Goal: Information Seeking & Learning: Learn about a topic

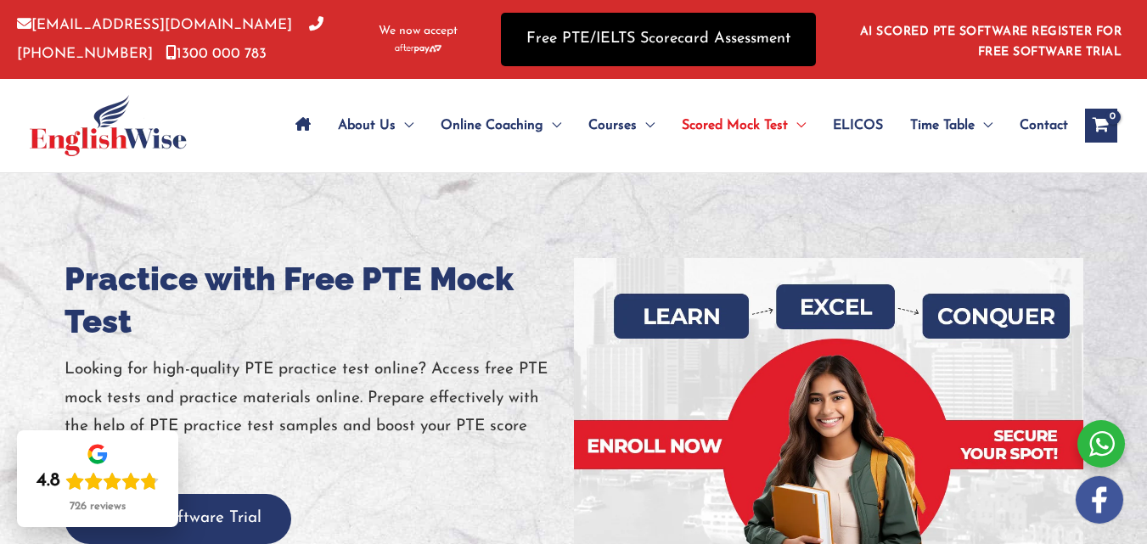
click at [654, 47] on link "Free PTE/IELTS Scorecard Assessment" at bounding box center [658, 39] width 315 height 53
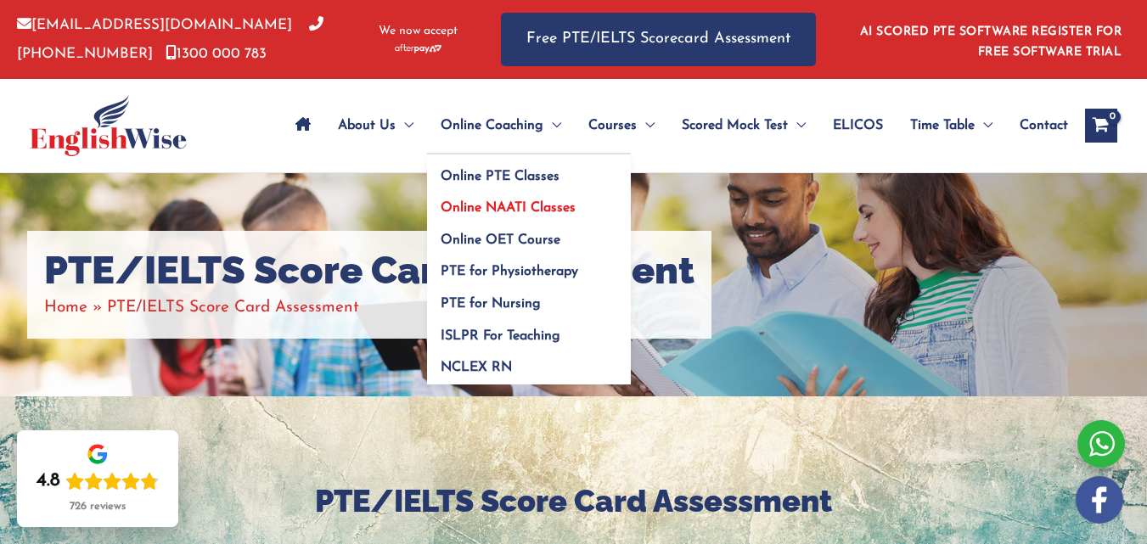
click at [501, 203] on span "Online NAATI Classes" at bounding box center [508, 208] width 135 height 14
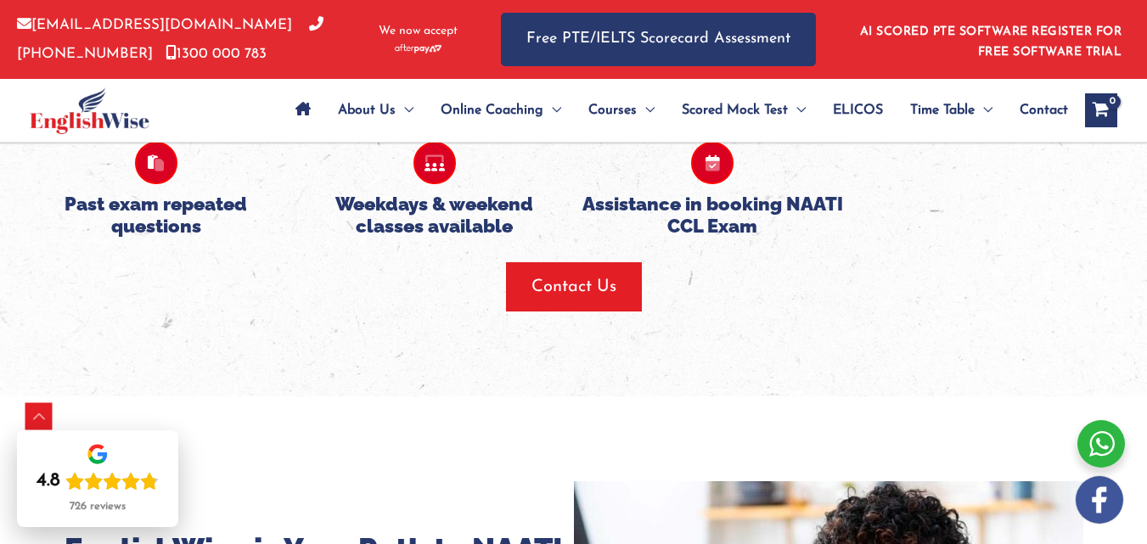
scroll to position [1697, 0]
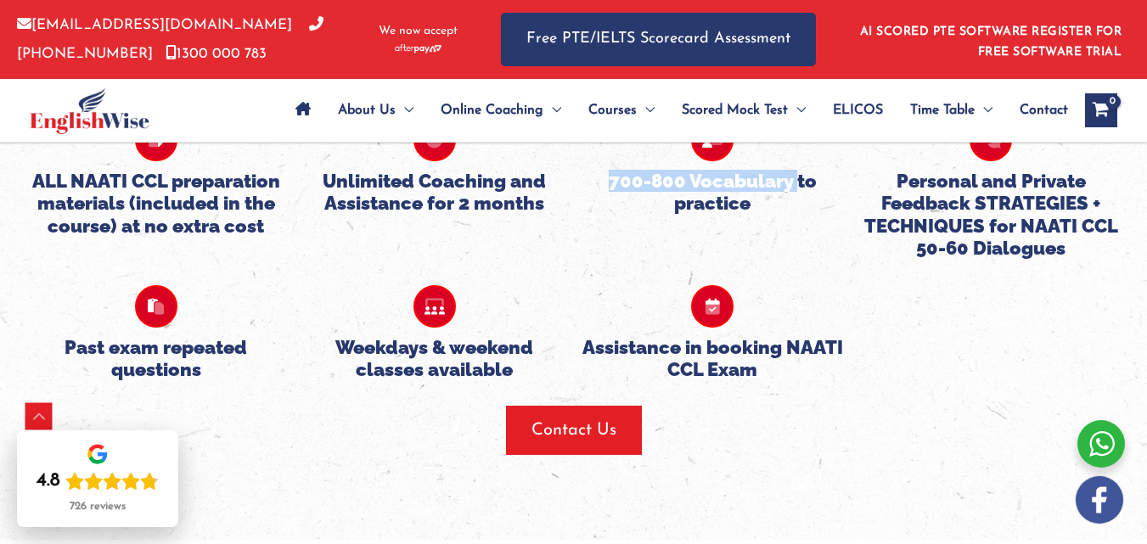
drag, startPoint x: 609, startPoint y: 205, endPoint x: 797, endPoint y: 199, distance: 188.5
click at [797, 199] on h5 "700-800 Vocabulary to practice" at bounding box center [712, 192] width 261 height 45
click at [769, 238] on div "ALL NAATI CCL preparation materials (included in the course) at no extra cost U…" at bounding box center [573, 176] width 1113 height 166
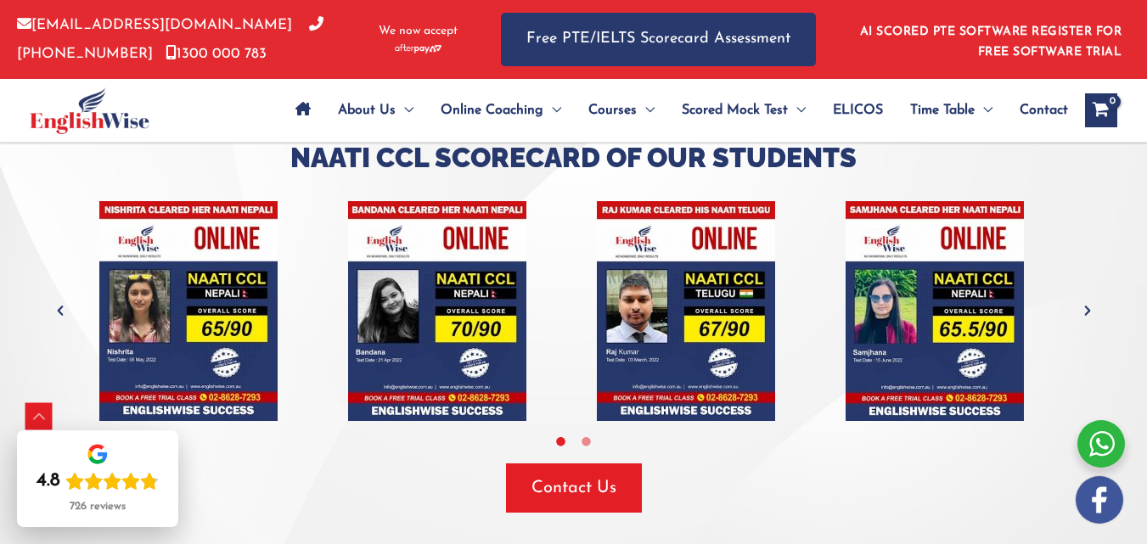
scroll to position [3819, 0]
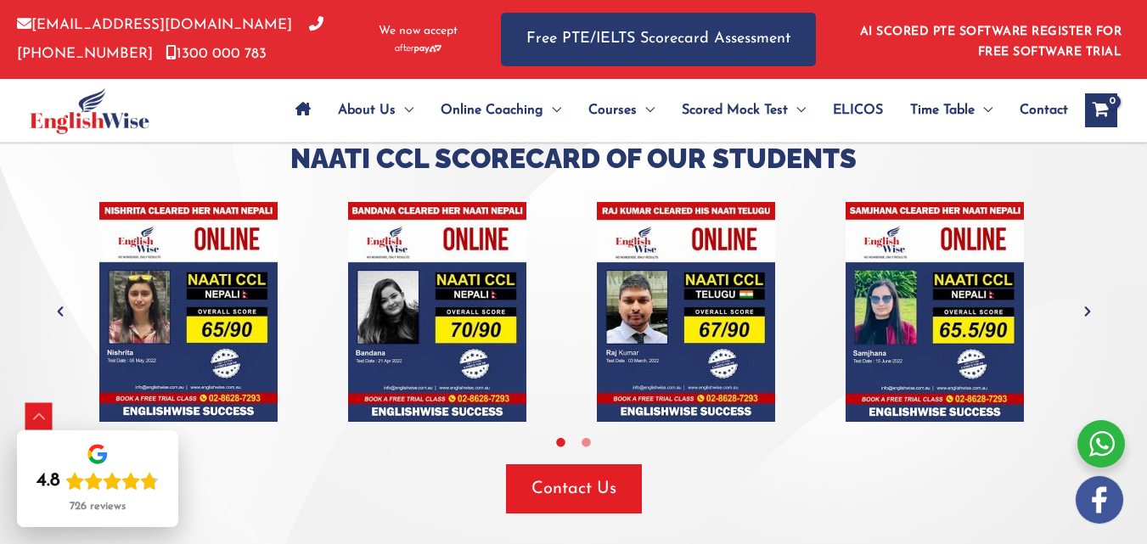
click at [1079, 320] on icon "Next" at bounding box center [1087, 311] width 17 height 17
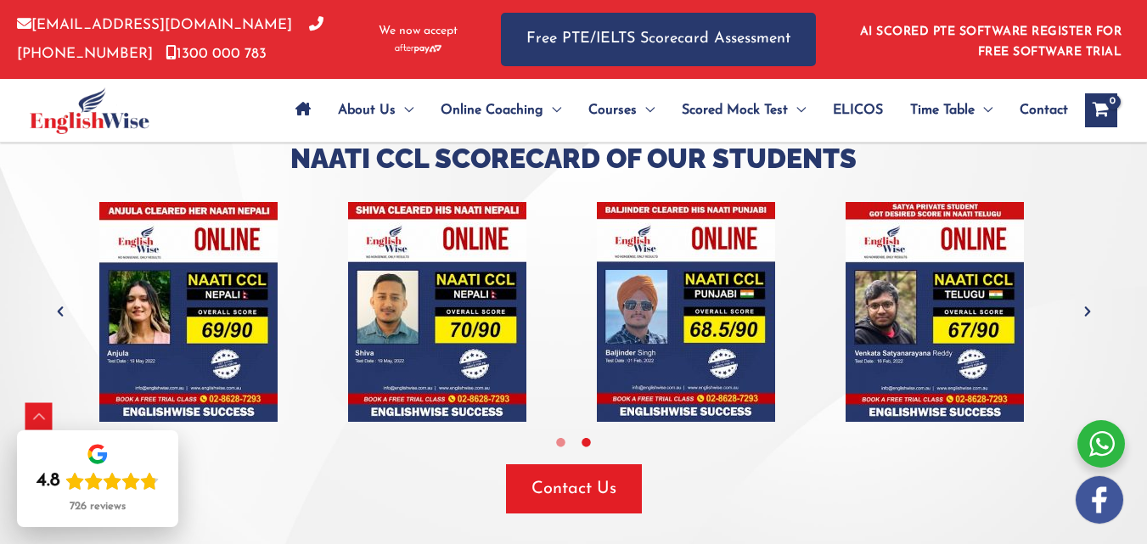
drag, startPoint x: 1070, startPoint y: 349, endPoint x: 1116, endPoint y: 262, distance: 98.0
click at [1116, 262] on div at bounding box center [573, 327] width 1147 height 542
click at [1079, 320] on icon "Next" at bounding box center [1087, 311] width 17 height 17
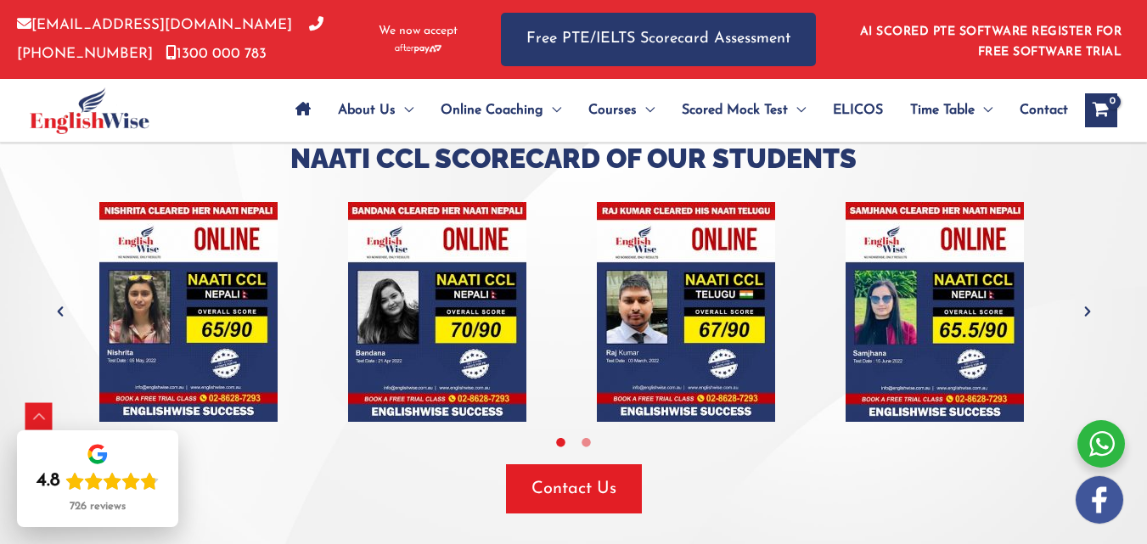
click at [1079, 320] on icon "Next" at bounding box center [1087, 311] width 17 height 17
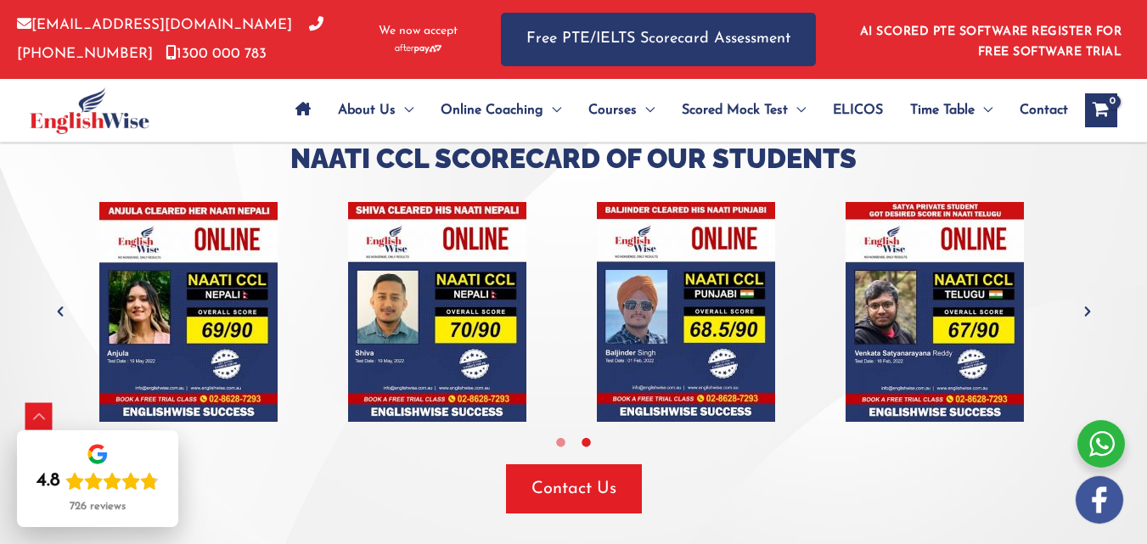
click at [69, 320] on icon "Previous" at bounding box center [60, 311] width 17 height 17
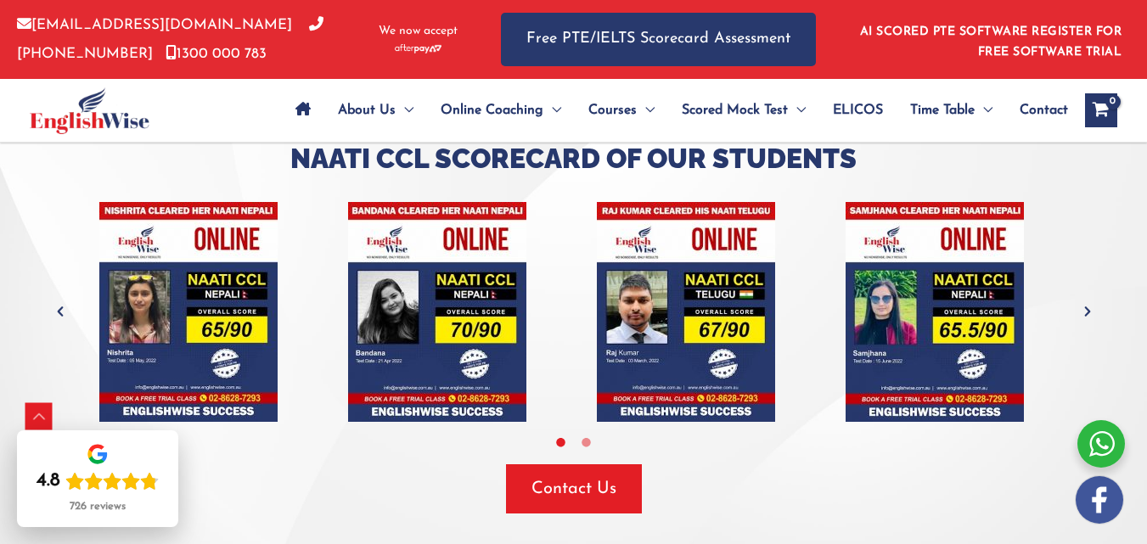
click at [69, 320] on icon "Previous" at bounding box center [60, 311] width 17 height 17
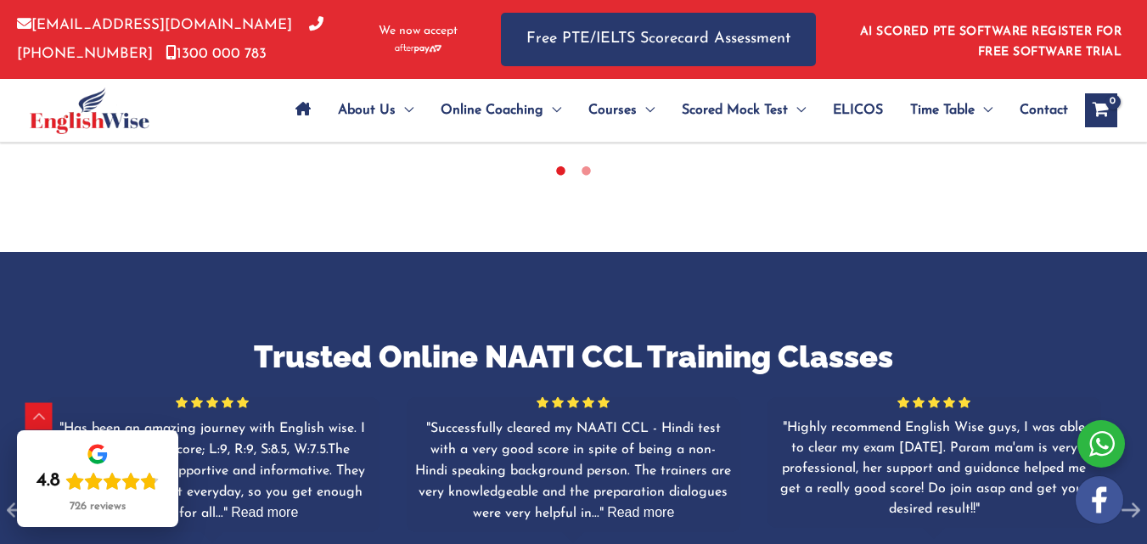
scroll to position [1094, 0]
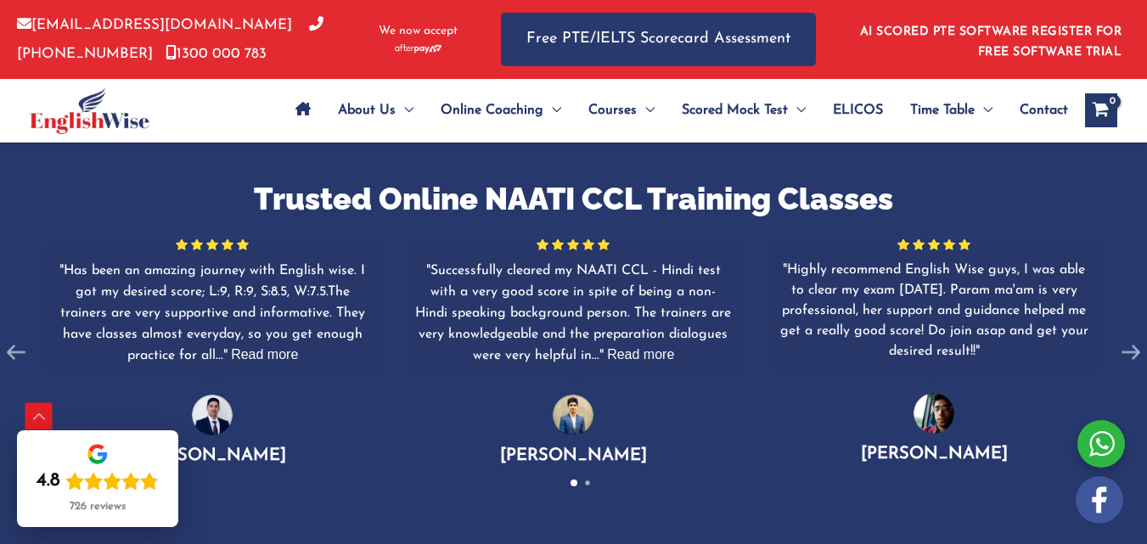
click at [674, 362] on span "Read more" at bounding box center [640, 354] width 67 height 14
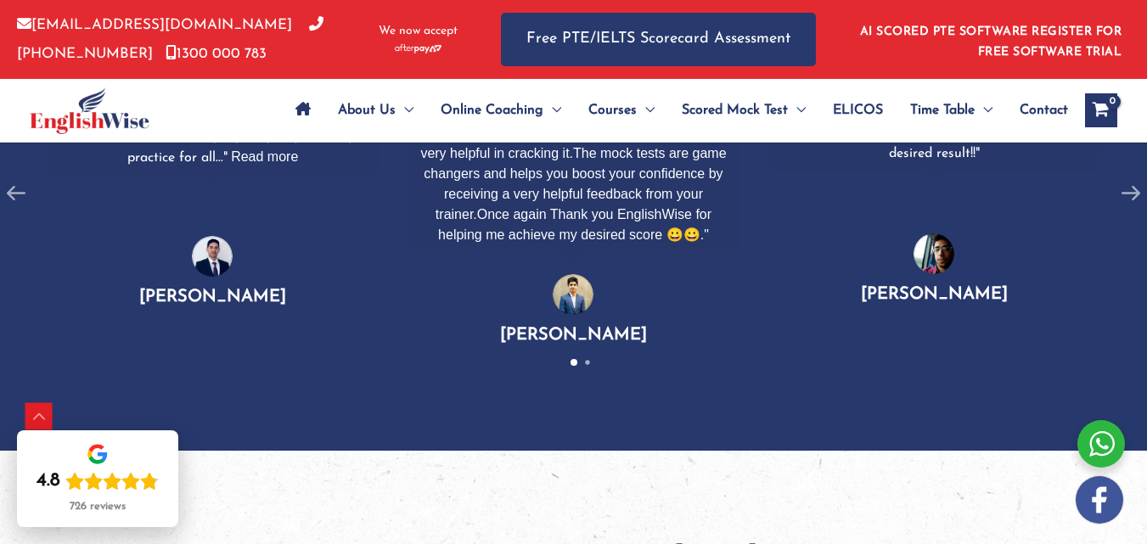
scroll to position [1179, 0]
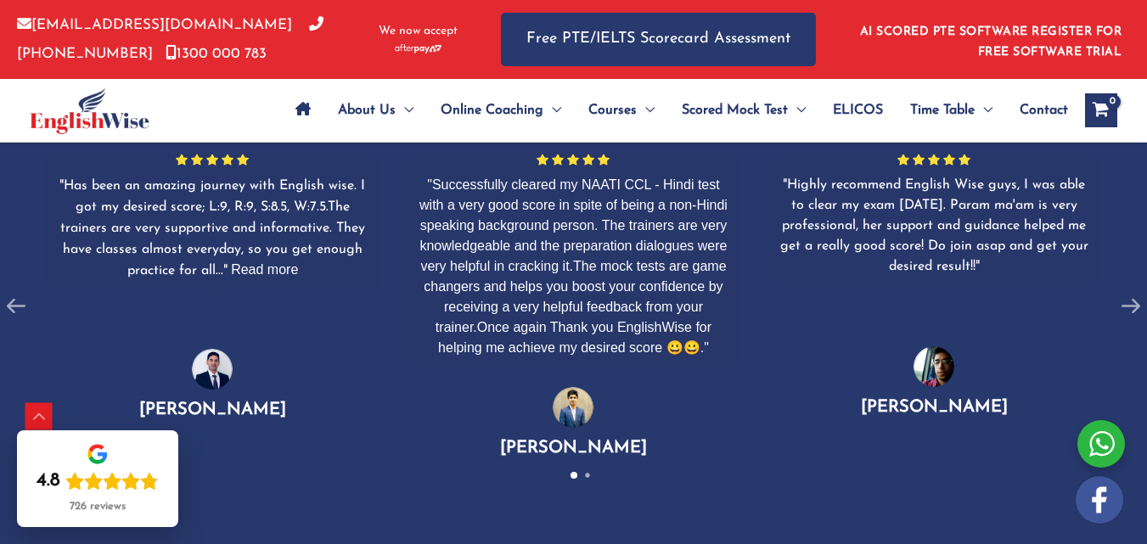
click at [269, 274] on span "Read more" at bounding box center [264, 269] width 67 height 14
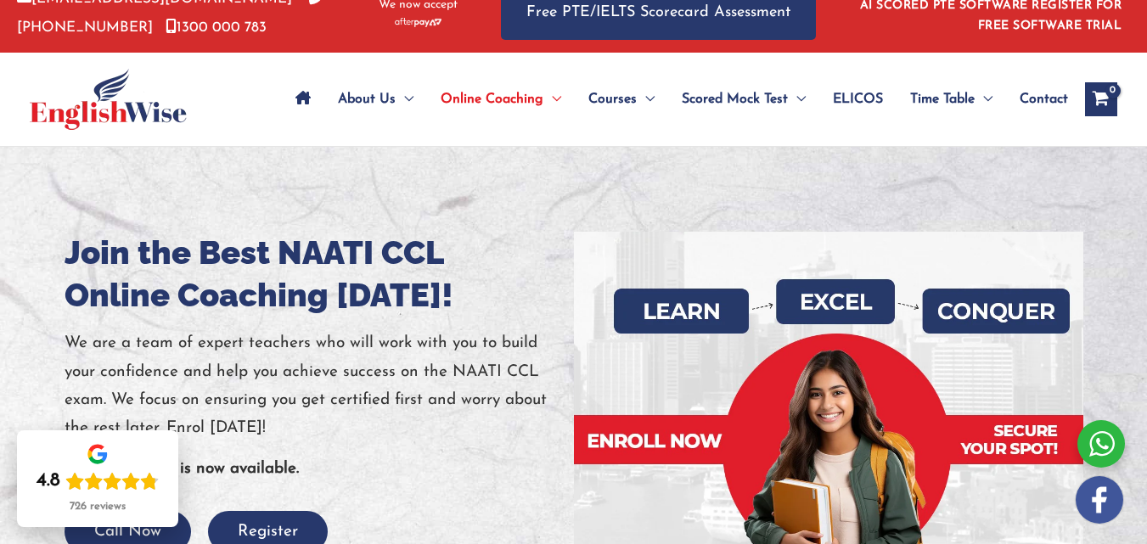
scroll to position [0, 0]
